Goal: Transaction & Acquisition: Purchase product/service

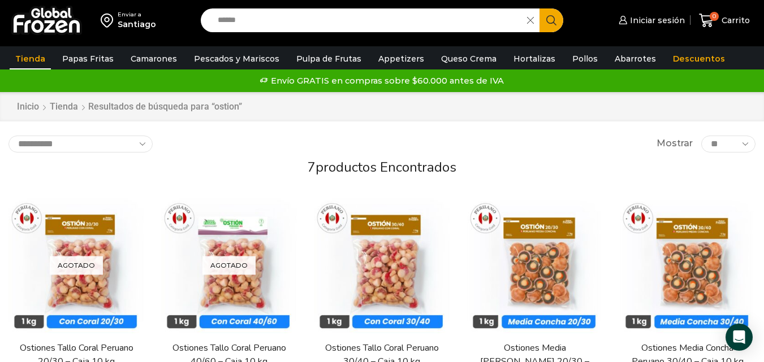
click at [419, 11] on input "******" at bounding box center [366, 20] width 309 height 24
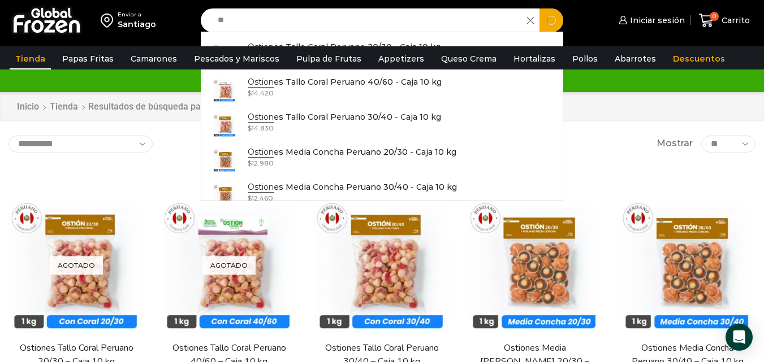
type input "*"
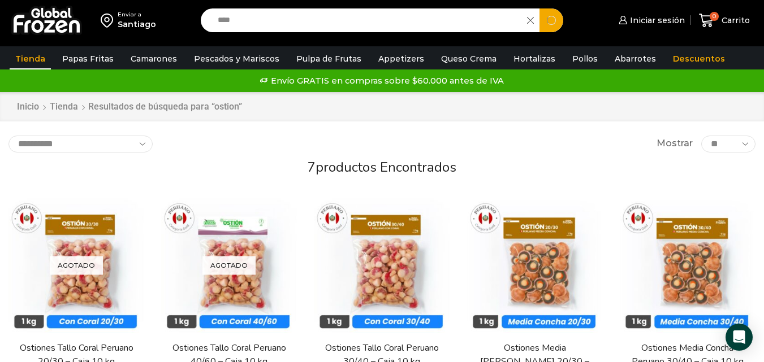
type input "****"
click at [539, 8] on button "Search" at bounding box center [551, 20] width 24 height 24
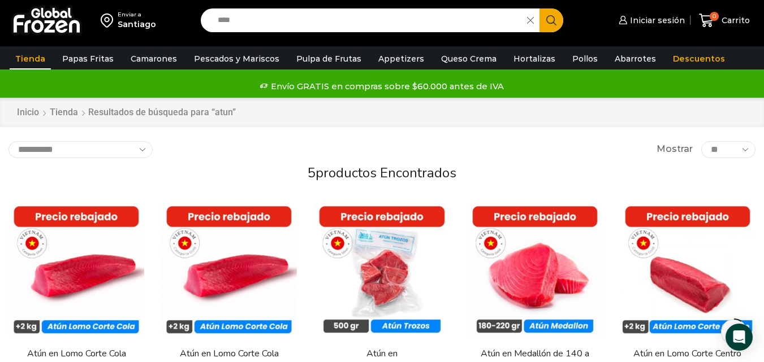
scroll to position [198, 0]
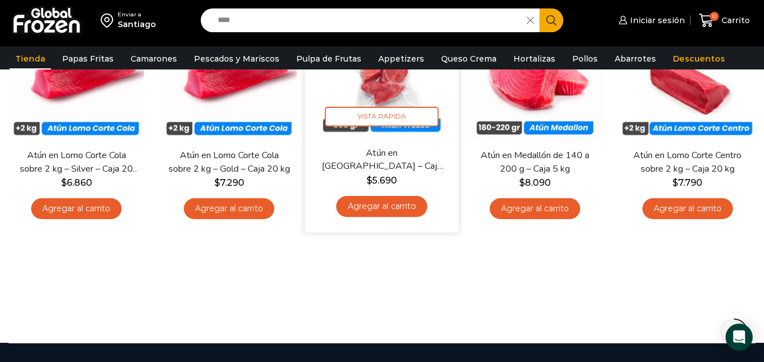
click at [369, 203] on link "Agregar al carrito" at bounding box center [381, 206] width 91 height 21
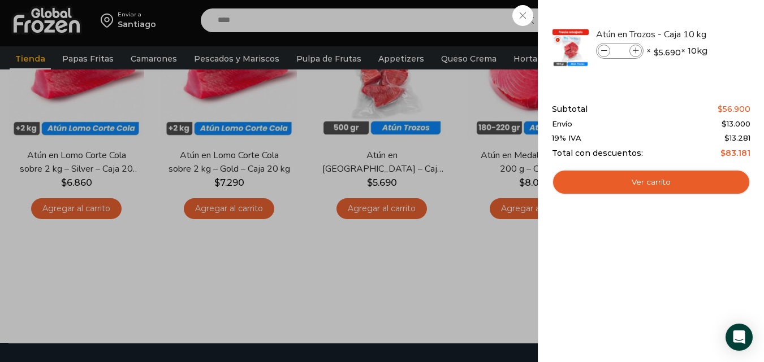
click at [696, 12] on div "1 Carrito 1 1 Shopping Cart *" at bounding box center [724, 20] width 57 height 27
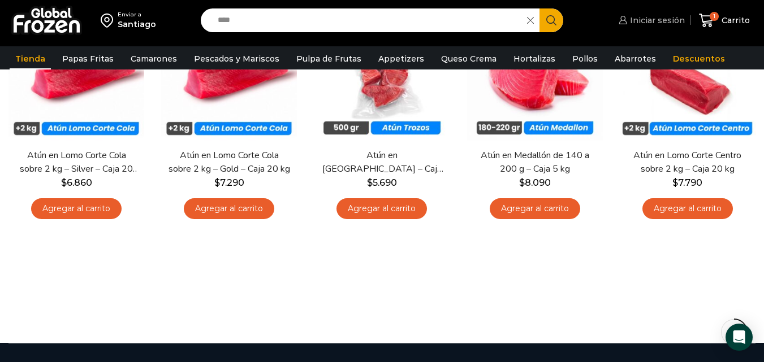
click at [641, 20] on span "Iniciar sesión" at bounding box center [656, 20] width 58 height 11
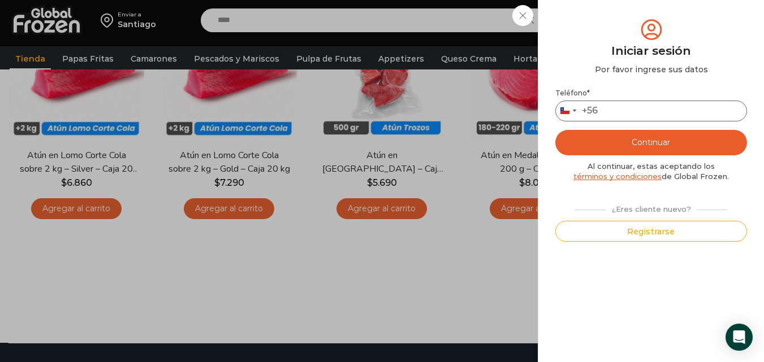
click at [607, 112] on input "Teléfono *" at bounding box center [651, 111] width 192 height 21
type input "*********"
click at [639, 140] on button "Continuar" at bounding box center [651, 142] width 192 height 25
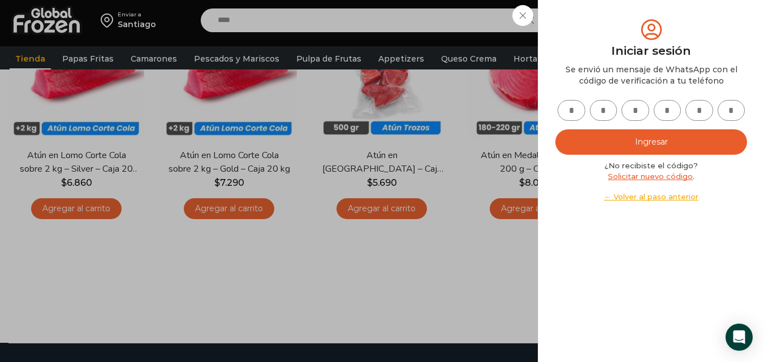
click at [573, 105] on input "text" at bounding box center [571, 110] width 28 height 21
type input "*"
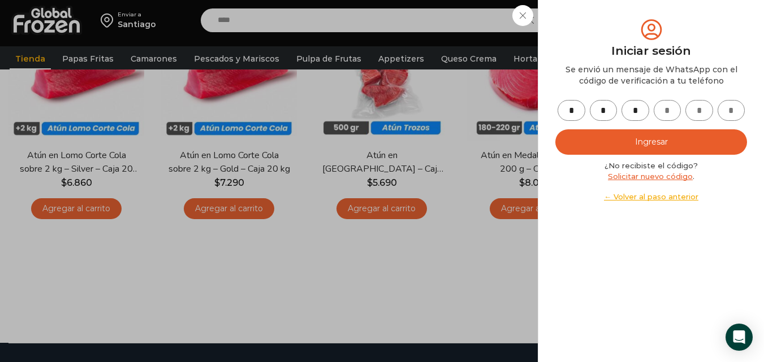
type input "*"
click at [624, 148] on button "Ingresar" at bounding box center [651, 141] width 192 height 25
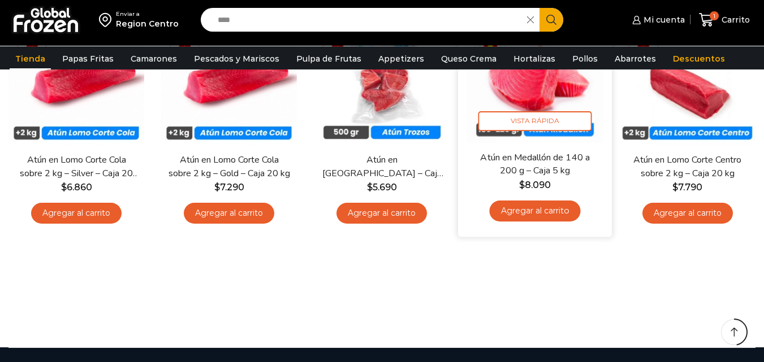
scroll to position [198, 0]
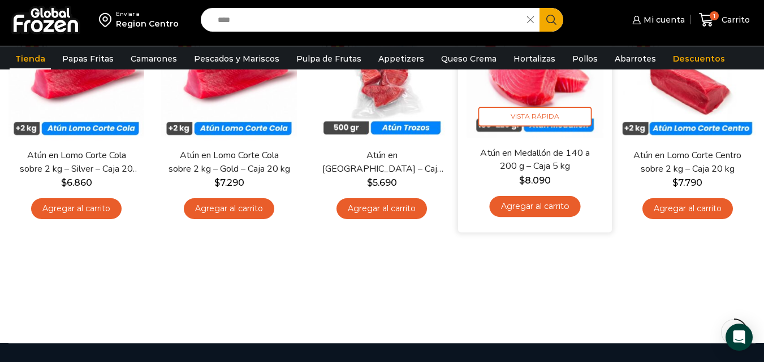
click at [521, 205] on link "Agregar al carrito" at bounding box center [534, 206] width 91 height 21
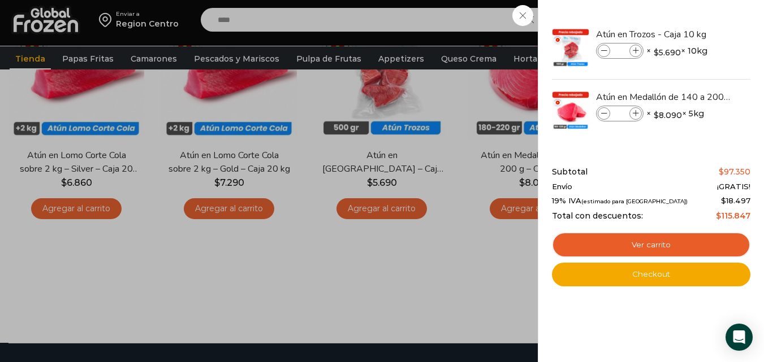
click at [696, 21] on div "2 Carrito 2 2 Shopping Cart *" at bounding box center [724, 20] width 57 height 27
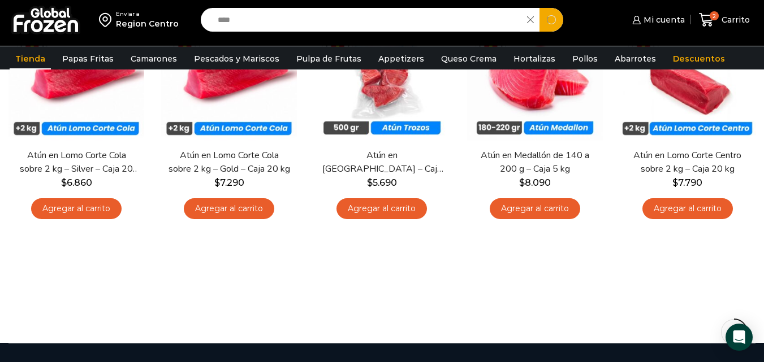
click at [416, 21] on input "****" at bounding box center [366, 20] width 309 height 24
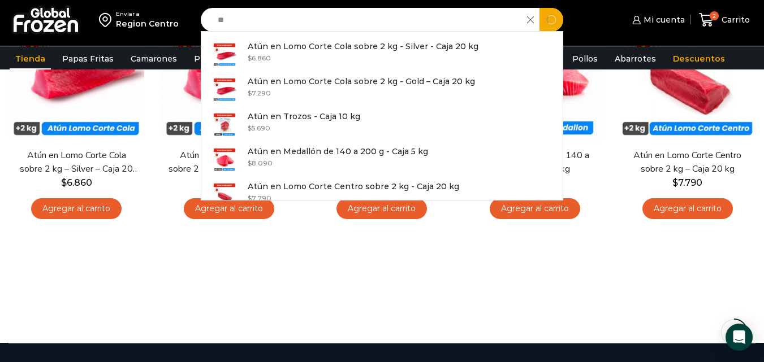
type input "*"
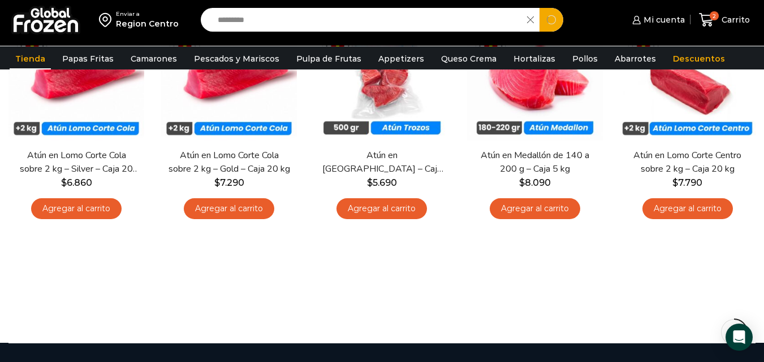
type input "*********"
click at [539, 8] on button "Search" at bounding box center [551, 20] width 24 height 24
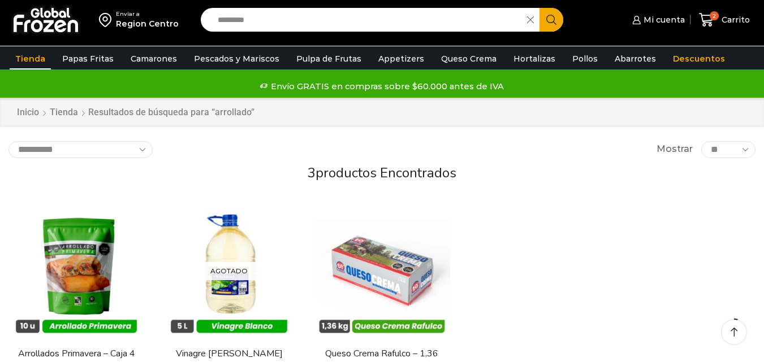
scroll to position [144, 0]
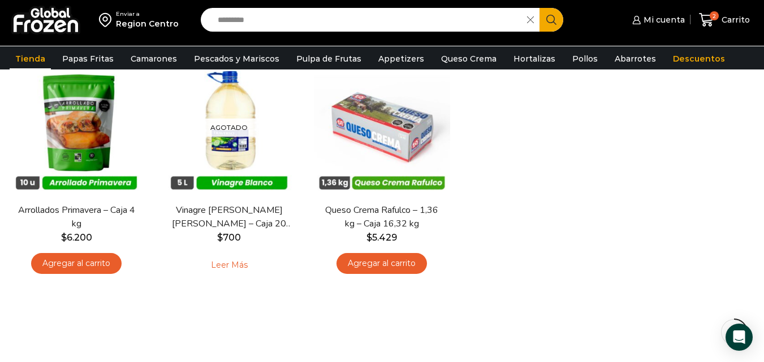
drag, startPoint x: 772, startPoint y: 63, endPoint x: 770, endPoint y: 132, distance: 68.4
click at [763, 132] on html "WordPress WooCommerce Themes Enviar a Region Centro Search input ********* Sear…" at bounding box center [382, 248] width 764 height 784
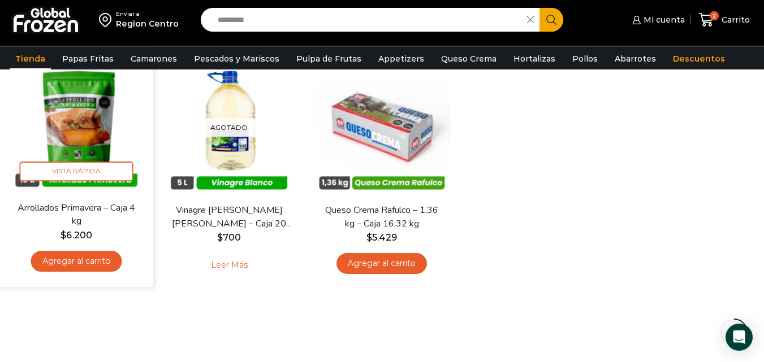
click at [85, 259] on link "Agregar al carrito" at bounding box center [76, 261] width 91 height 21
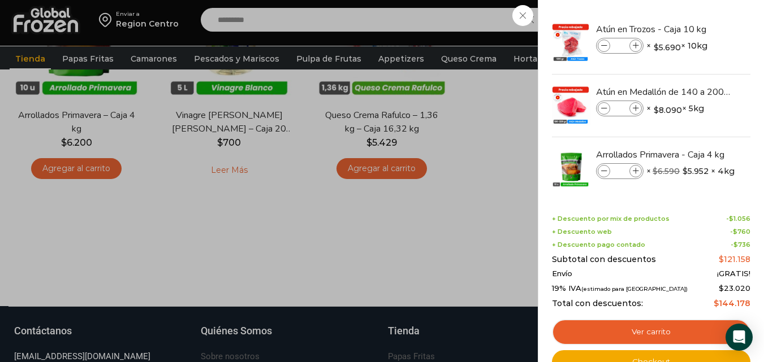
scroll to position [15, 0]
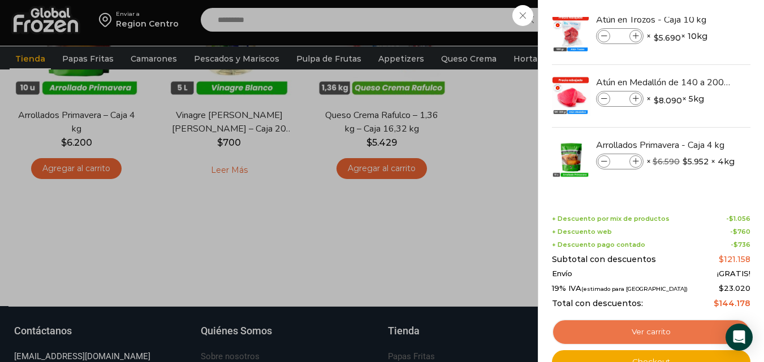
click at [694, 336] on link "Ver carrito" at bounding box center [651, 332] width 198 height 26
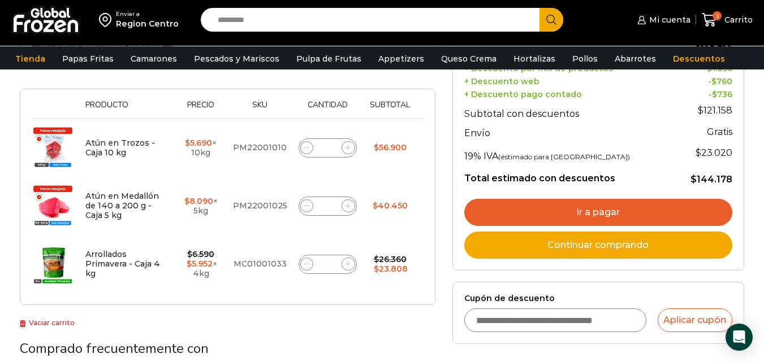
scroll to position [189, 0]
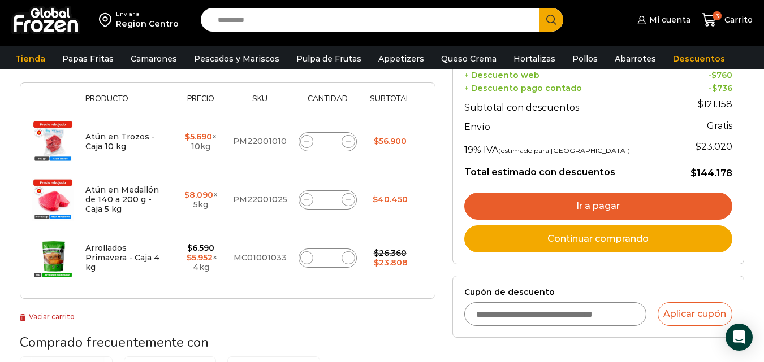
drag, startPoint x: 772, startPoint y: 81, endPoint x: 765, endPoint y: 144, distance: 62.6
click at [763, 144] on html "WordPress WooCommerce Themes Enviar a Region Centro Search input Search Mi cuen…" at bounding box center [382, 312] width 764 height 1003
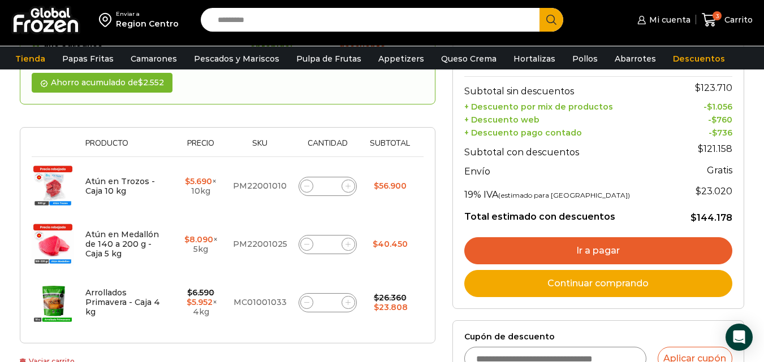
scroll to position [151, 0]
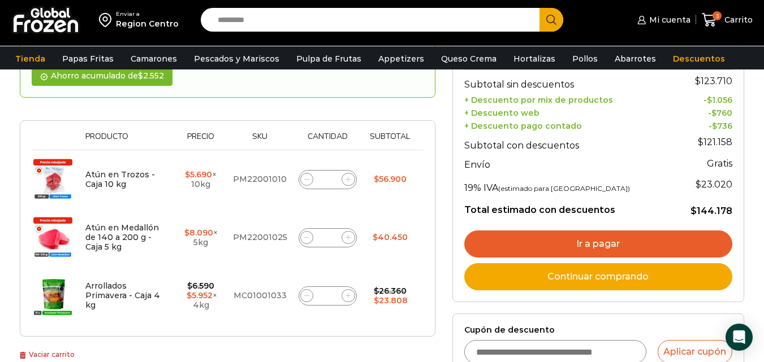
click at [621, 241] on link "Ir a pagar" at bounding box center [598, 244] width 268 height 27
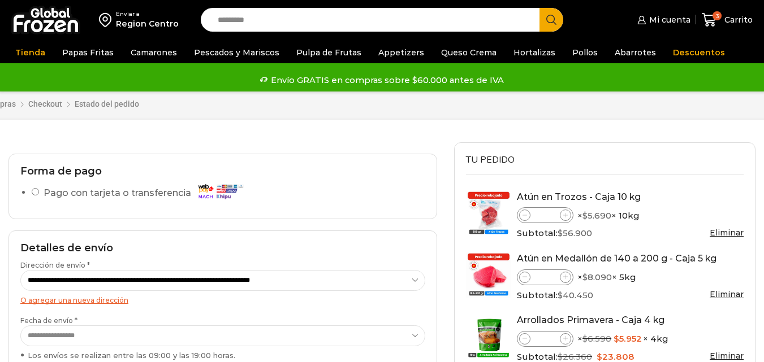
select select "*"
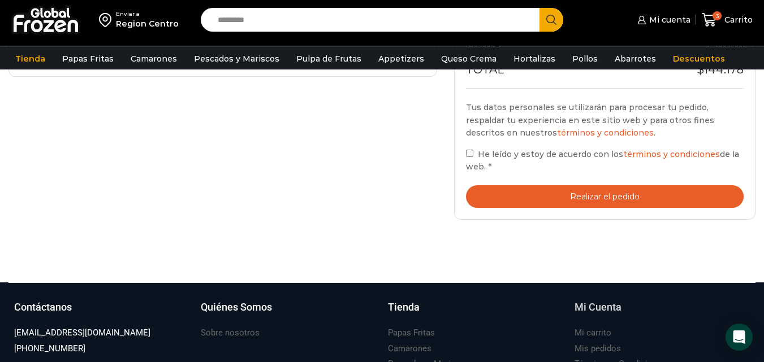
scroll to position [486, 0]
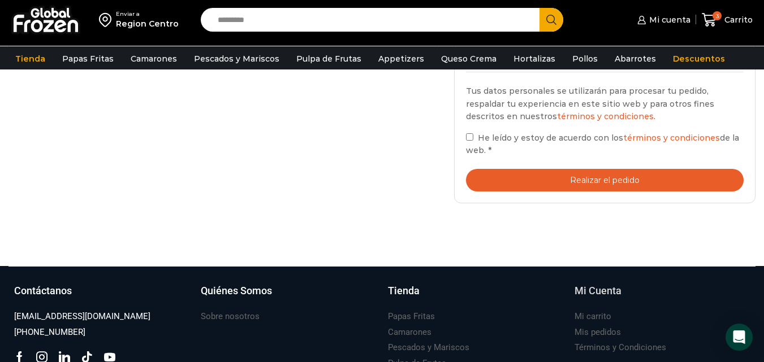
drag, startPoint x: 771, startPoint y: 118, endPoint x: 748, endPoint y: 287, distance: 171.1
click at [748, 287] on html "WordPress WooCommerce Themes Enviar a Region Centro Search input Search Mi cuen…" at bounding box center [382, 9] width 764 height 991
drag, startPoint x: 764, startPoint y: 191, endPoint x: 768, endPoint y: 200, distance: 9.6
click at [763, 200] on html "WordPress WooCommerce Themes Enviar a Region Centro Search input Search Mi cuen…" at bounding box center [382, 9] width 764 height 991
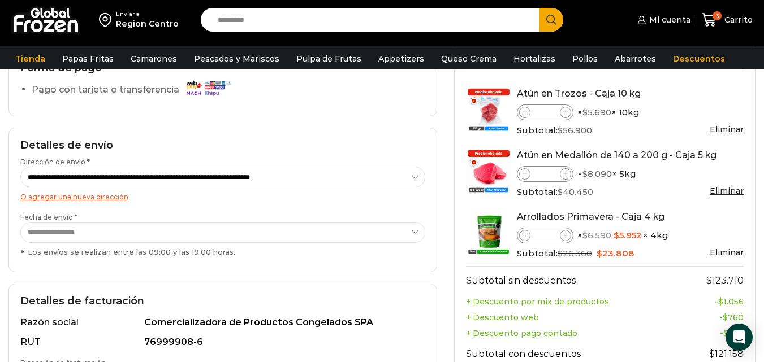
scroll to position [42, 0]
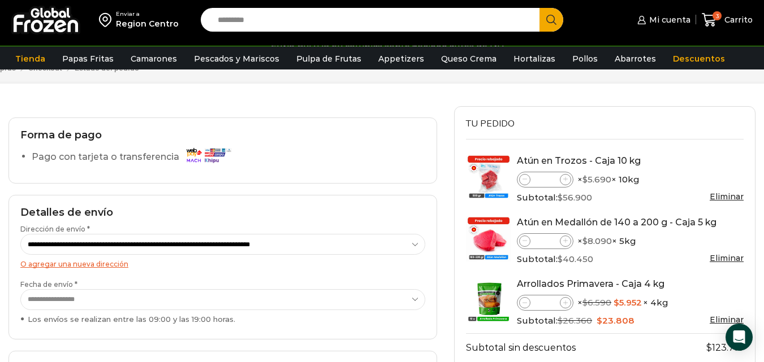
click at [209, 152] on img at bounding box center [208, 155] width 51 height 20
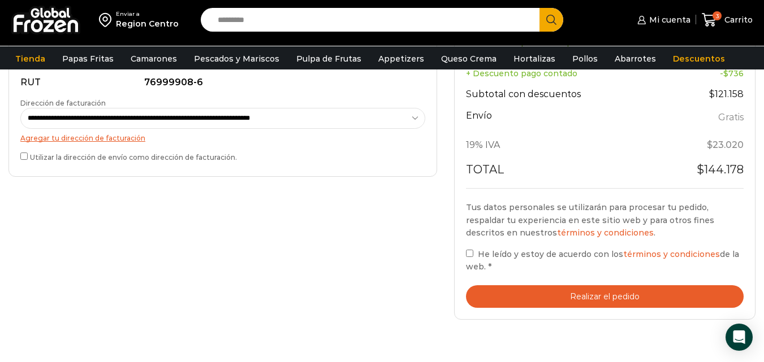
scroll to position [377, 0]
